Goal: Register for event/course

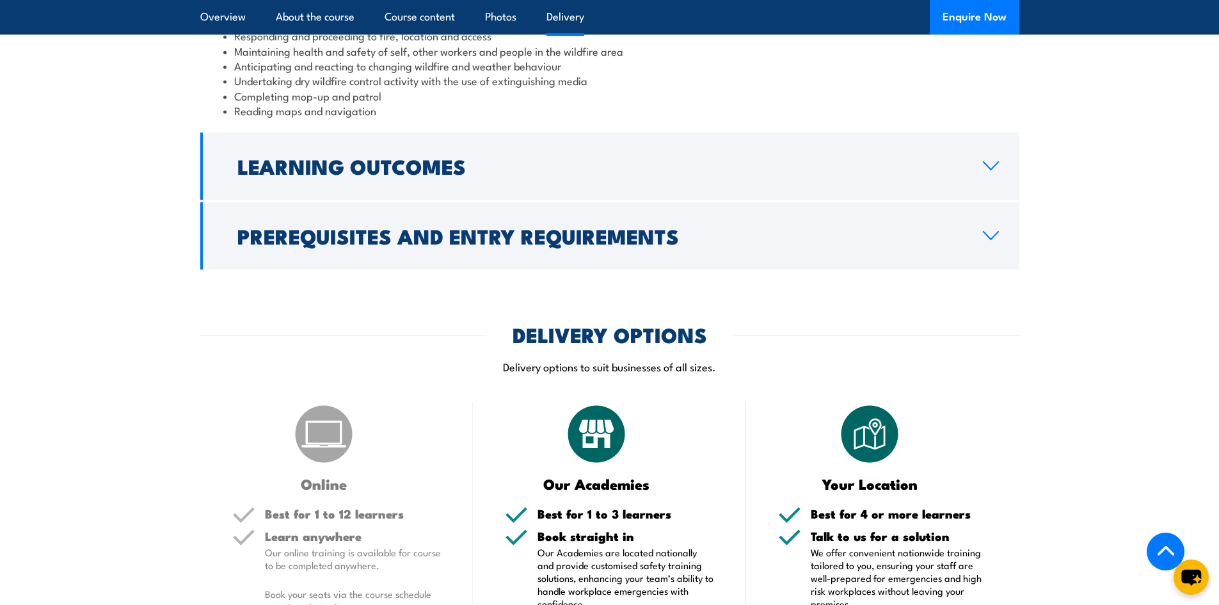
scroll to position [1343, 0]
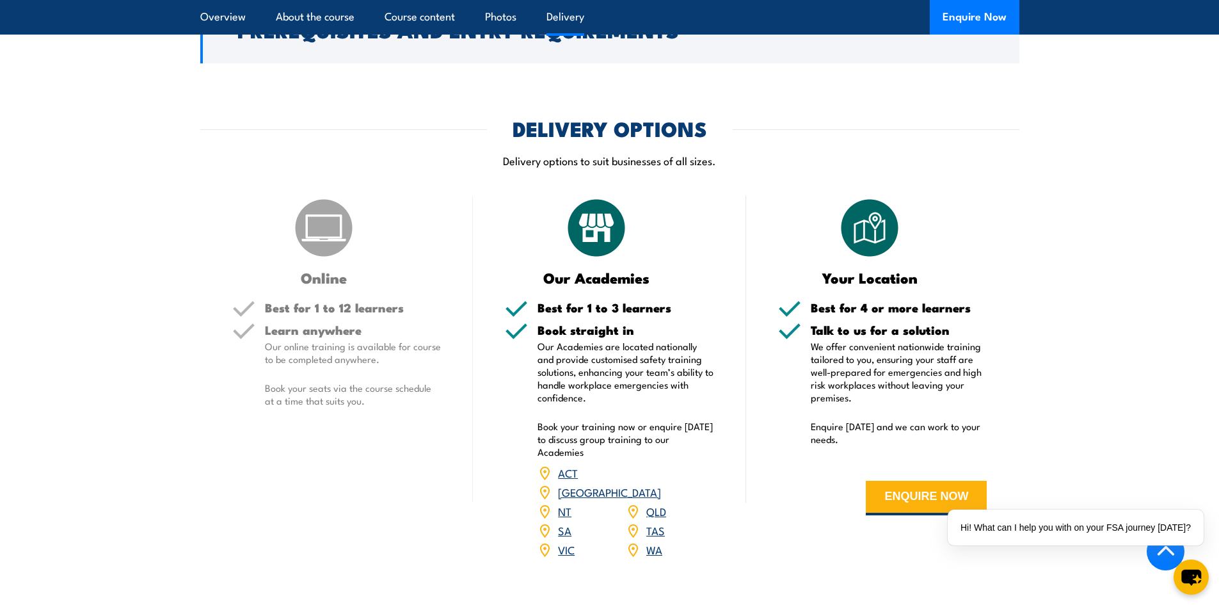
click at [651, 541] on link "WA" at bounding box center [654, 548] width 16 height 15
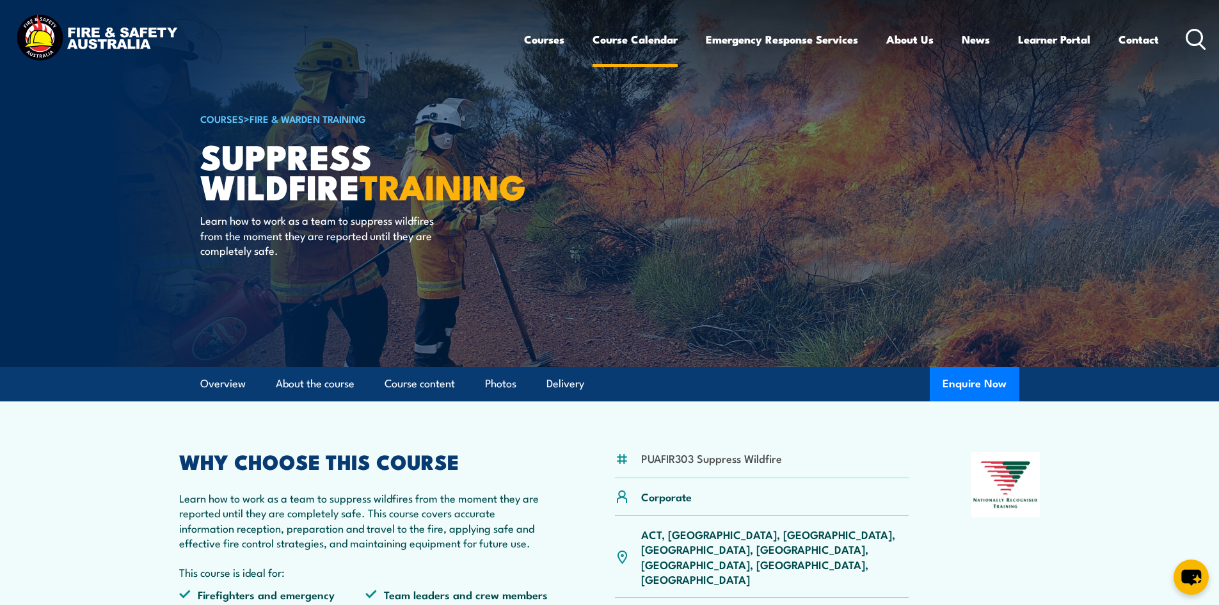
click at [656, 38] on link "Course Calendar" at bounding box center [634, 39] width 85 height 34
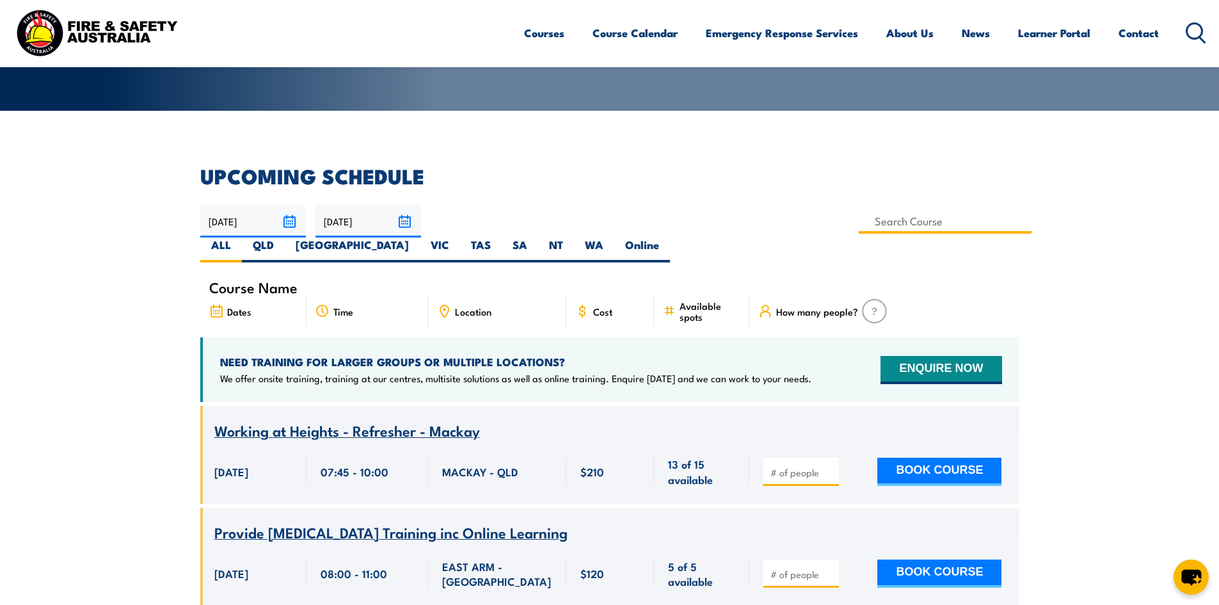
click at [859, 226] on input at bounding box center [945, 221] width 173 height 25
type input "Bush Fire Awareness Training"
